Goal: Register for event/course

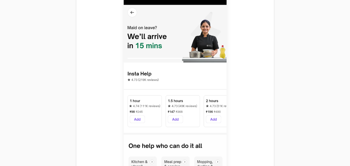
scroll to position [241, 0]
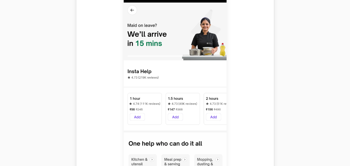
click at [212, 130] on img at bounding box center [175, 107] width 103 height 229
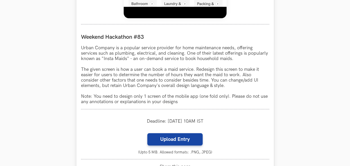
scroll to position [443, 0]
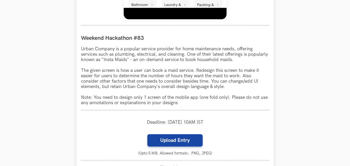
click at [205, 99] on p "Urban Company is a popular service provider for home maintenance needs, offerin…" at bounding box center [175, 75] width 188 height 59
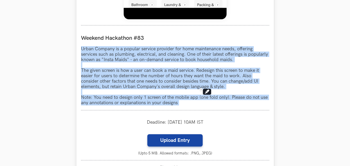
drag, startPoint x: 205, startPoint y: 99, endPoint x: 175, endPoint y: 51, distance: 56.9
click at [175, 51] on p "Urban Company is a popular service provider for home maintenance needs, offerin…" at bounding box center [175, 75] width 188 height 59
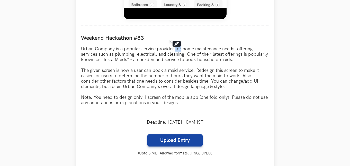
click at [175, 51] on p "Urban Company is a popular service provider for home maintenance needs, offerin…" at bounding box center [175, 75] width 188 height 59
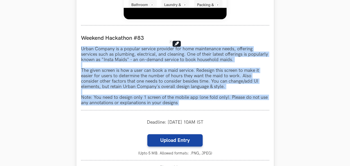
drag, startPoint x: 175, startPoint y: 51, endPoint x: 202, endPoint y: 96, distance: 53.1
click at [202, 96] on p "Urban Company is a popular service provider for home maintenance needs, offerin…" at bounding box center [175, 75] width 188 height 59
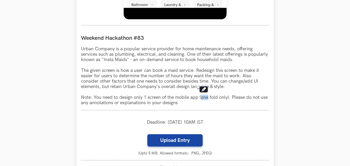
click at [202, 96] on p "Urban Company is a popular service provider for home maintenance needs, offerin…" at bounding box center [175, 75] width 188 height 59
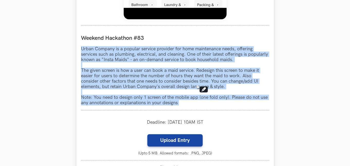
drag, startPoint x: 202, startPoint y: 96, endPoint x: 139, endPoint y: 49, distance: 78.6
click at [139, 49] on p "Urban Company is a popular service provider for home maintenance needs, offerin…" at bounding box center [175, 75] width 188 height 59
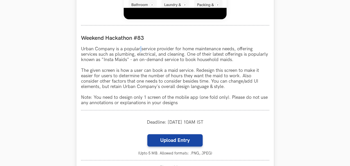
click at [139, 49] on p "Urban Company is a popular service provider for home maintenance needs, offerin…" at bounding box center [175, 75] width 188 height 59
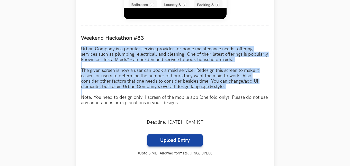
drag, startPoint x: 139, startPoint y: 49, endPoint x: 169, endPoint y: 94, distance: 54.1
click at [169, 94] on p "Urban Company is a popular service provider for home maintenance needs, offerin…" at bounding box center [175, 75] width 188 height 59
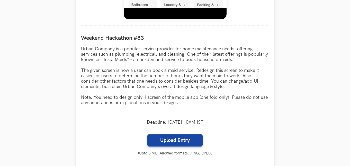
click at [169, 97] on p "Urban Company is a popular service provider for home maintenance needs, offerin…" at bounding box center [175, 75] width 188 height 59
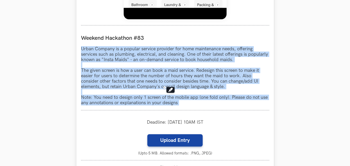
drag, startPoint x: 169, startPoint y: 97, endPoint x: 102, endPoint y: 57, distance: 78.1
click at [102, 57] on p "Urban Company is a popular service provider for home maintenance needs, offerin…" at bounding box center [175, 75] width 188 height 59
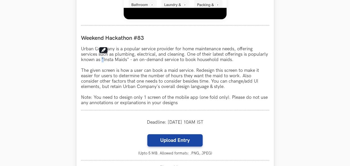
click at [102, 57] on p "Urban Company is a popular service provider for home maintenance needs, offerin…" at bounding box center [175, 75] width 188 height 59
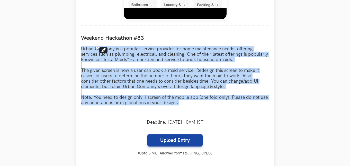
drag, startPoint x: 102, startPoint y: 57, endPoint x: 144, endPoint y: 106, distance: 64.7
click at [144, 106] on div "Weekend Hackathon #83 Urban Company is a popular service provider for home main…" at bounding box center [175, 70] width 188 height 80
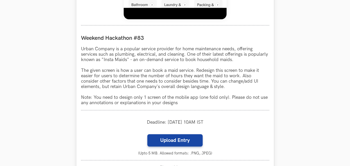
click at [144, 106] on div "Weekend Hackathon #83 Urban Company is a popular service provider for home main…" at bounding box center [175, 70] width 188 height 80
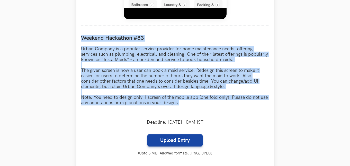
drag, startPoint x: 144, startPoint y: 106, endPoint x: 94, endPoint y: 37, distance: 85.4
click at [94, 37] on div "Weekend Hackathon #83 Urban Company is a popular service provider for home main…" at bounding box center [175, 70] width 188 height 80
click at [94, 37] on label "Weekend Hackathon #83" at bounding box center [175, 38] width 188 height 7
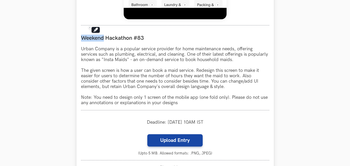
click at [94, 37] on label "Weekend Hackathon #83" at bounding box center [175, 38] width 188 height 7
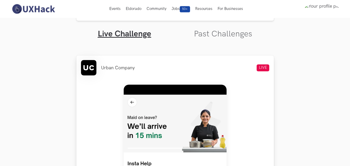
scroll to position [0, 0]
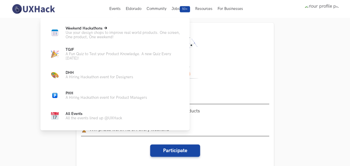
click at [83, 31] on p "Use your design chops to improve real world products. One screen, One product, …" at bounding box center [124, 35] width 116 height 9
